Goal: Task Accomplishment & Management: Check status

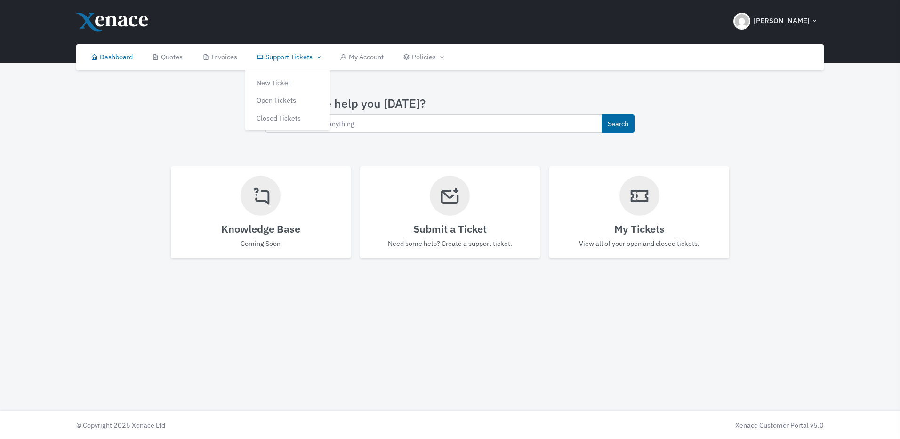
click at [294, 53] on link "Support Tickets" at bounding box center [288, 57] width 83 height 26
click at [284, 99] on link "Open Tickets" at bounding box center [287, 100] width 85 height 18
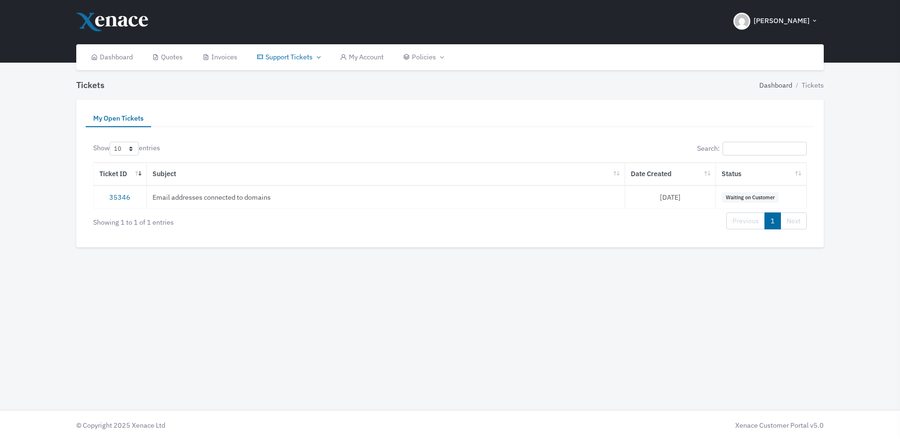
drag, startPoint x: 749, startPoint y: 200, endPoint x: 600, endPoint y: 209, distance: 148.6
click at [747, 200] on span "Waiting on Customer" at bounding box center [750, 197] width 57 height 10
click at [114, 189] on td "35346" at bounding box center [120, 196] width 53 height 23
click at [116, 199] on link "35346" at bounding box center [119, 197] width 21 height 9
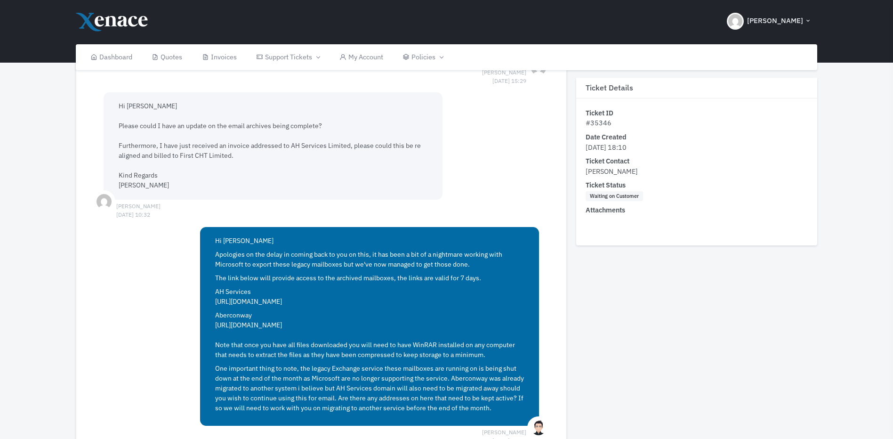
scroll to position [1949, 0]
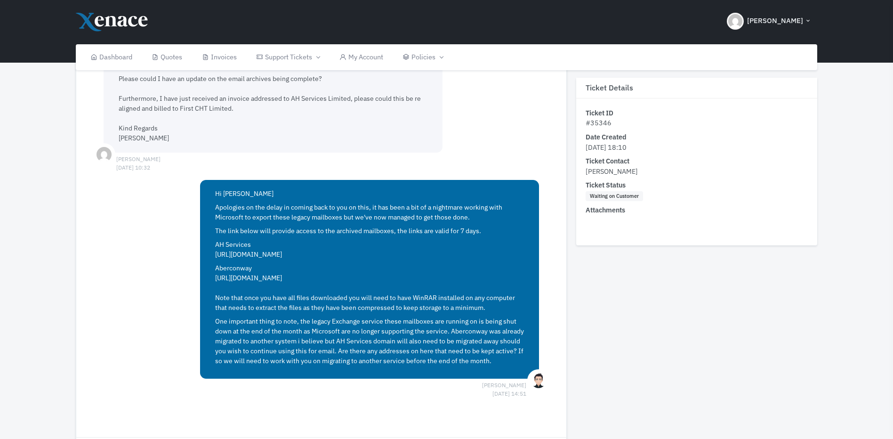
drag, startPoint x: 442, startPoint y: 254, endPoint x: 210, endPoint y: 254, distance: 232.1
click at [210, 254] on div "Hi [PERSON_NAME] Apologies on the delay in coming back to you on this, it has b…" at bounding box center [369, 279] width 339 height 199
drag, startPoint x: 210, startPoint y: 254, endPoint x: 227, endPoint y: 251, distance: 17.6
copy link "[URL][DOMAIN_NAME]"
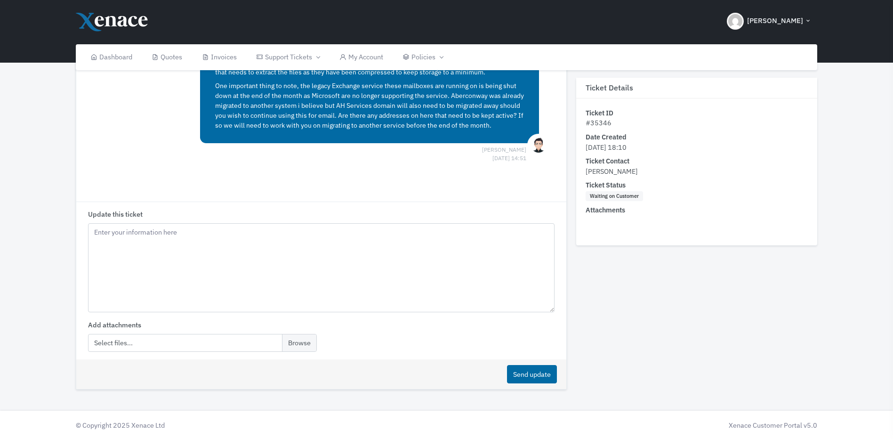
scroll to position [2043, 0]
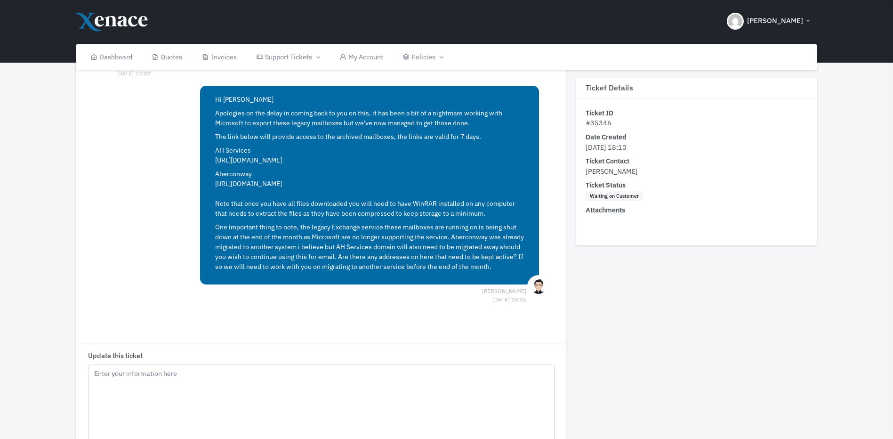
drag, startPoint x: 427, startPoint y: 182, endPoint x: 212, endPoint y: 179, distance: 214.7
click at [212, 179] on div "Hi [PERSON_NAME] Apologies on the delay in coming back to you on this, it has b…" at bounding box center [369, 185] width 339 height 199
drag, startPoint x: 212, startPoint y: 179, endPoint x: 230, endPoint y: 185, distance: 18.9
copy link "[URL][DOMAIN_NAME]"
